Goal: Navigation & Orientation: Find specific page/section

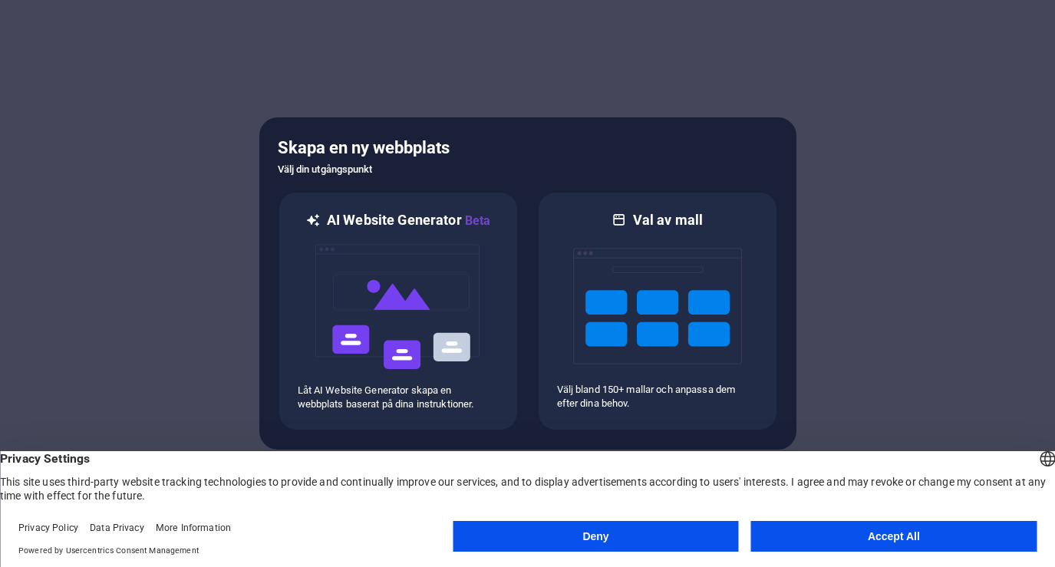
click at [732, 559] on footer "Privacy Policy Data Privacy More Information Powered by Usercentrics Consent Ma…" at bounding box center [527, 539] width 1055 height 55
click at [716, 551] on button "Deny" at bounding box center [596, 536] width 286 height 31
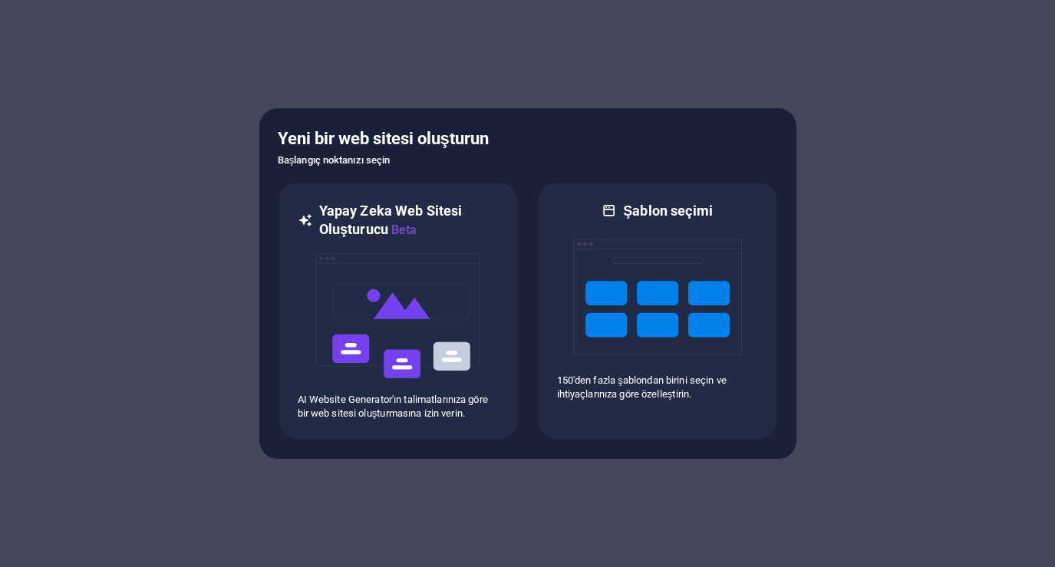
click at [875, 119] on div at bounding box center [527, 283] width 1055 height 567
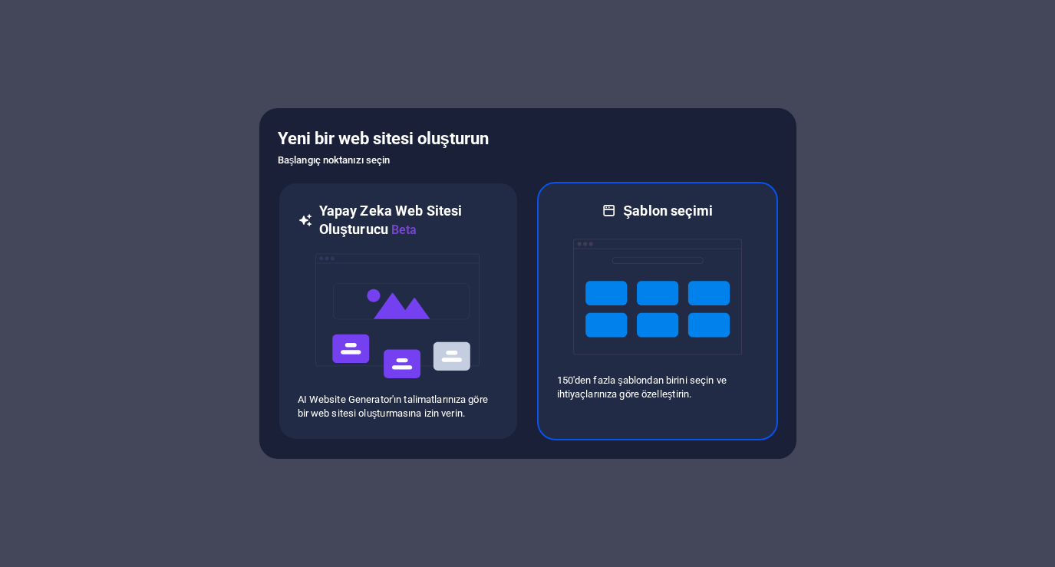
click at [717, 312] on img at bounding box center [657, 296] width 169 height 153
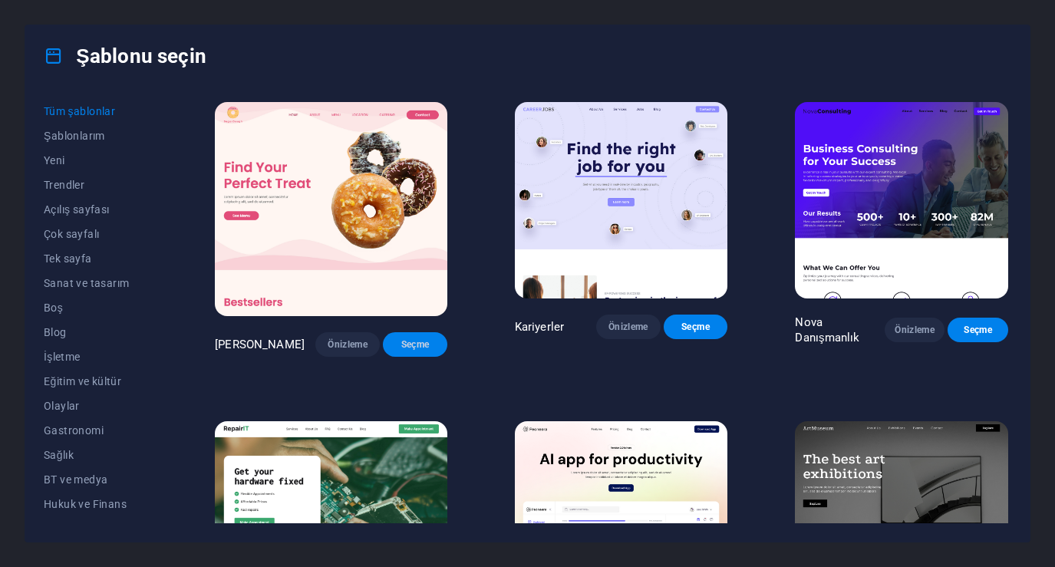
click at [414, 338] on button "Seçme" at bounding box center [415, 344] width 64 height 25
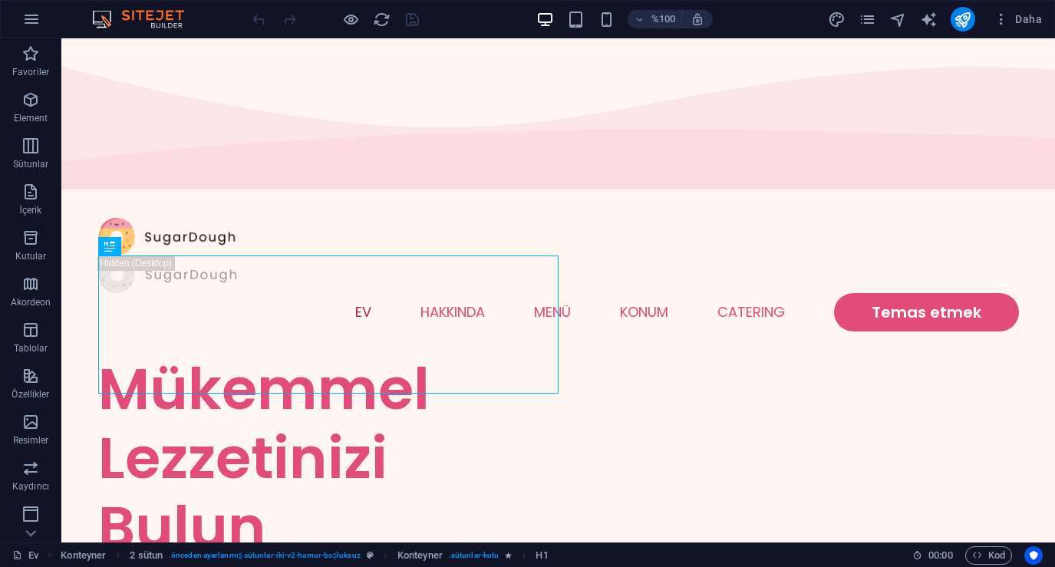
click at [807, 21] on div "%100 Daha" at bounding box center [648, 19] width 799 height 25
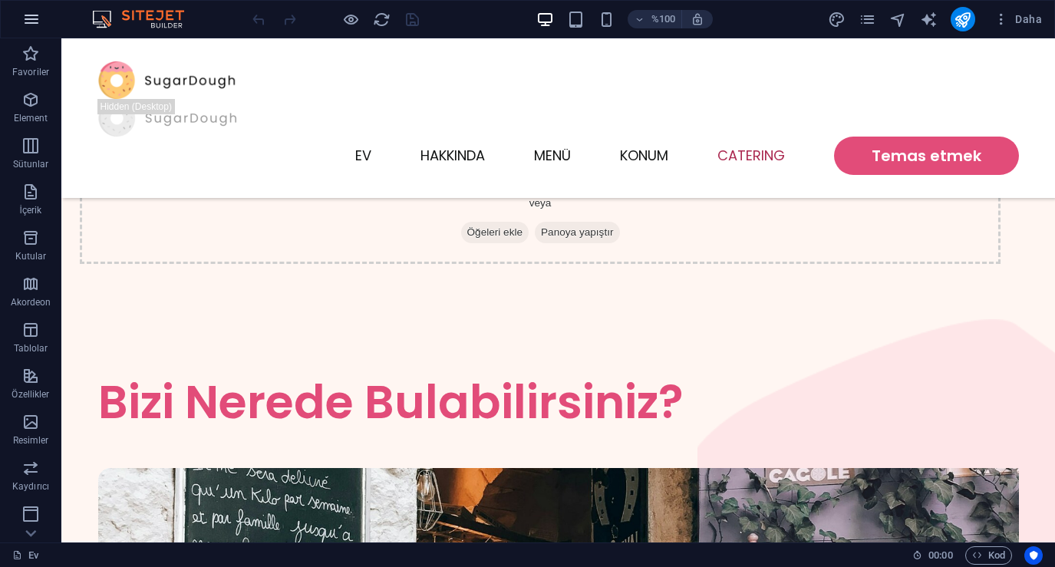
click at [25, 28] on icon "button" at bounding box center [31, 19] width 18 height 18
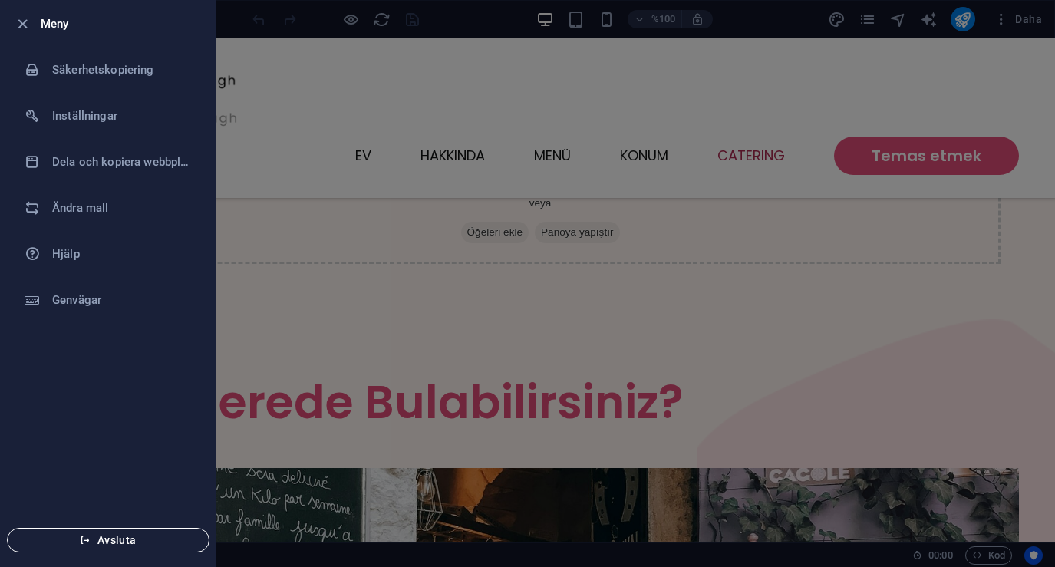
click at [96, 529] on button "Avsluta" at bounding box center [108, 540] width 203 height 25
